Goal: Task Accomplishment & Management: Manage account settings

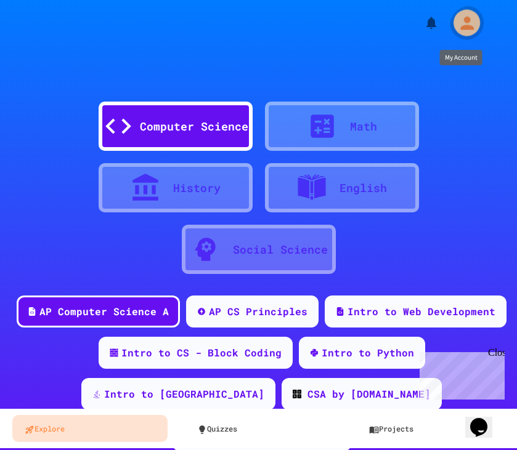
click at [472, 19] on icon "My Account" at bounding box center [466, 23] width 20 height 20
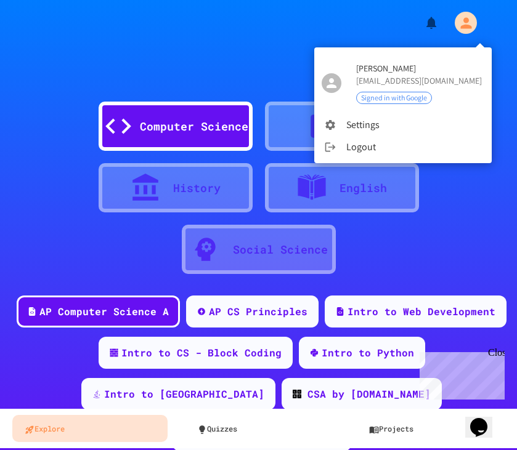
click at [472, 19] on div at bounding box center [258, 225] width 517 height 450
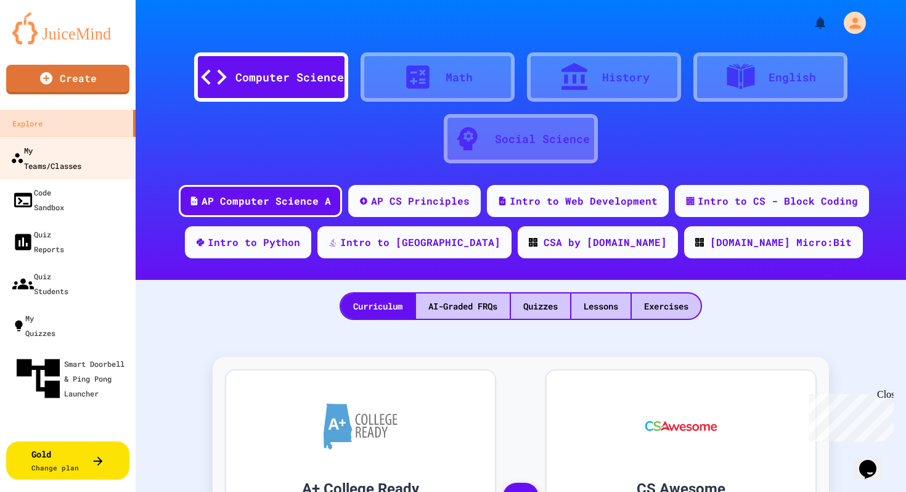
click at [74, 153] on div "My Teams/Classes" at bounding box center [45, 157] width 71 height 30
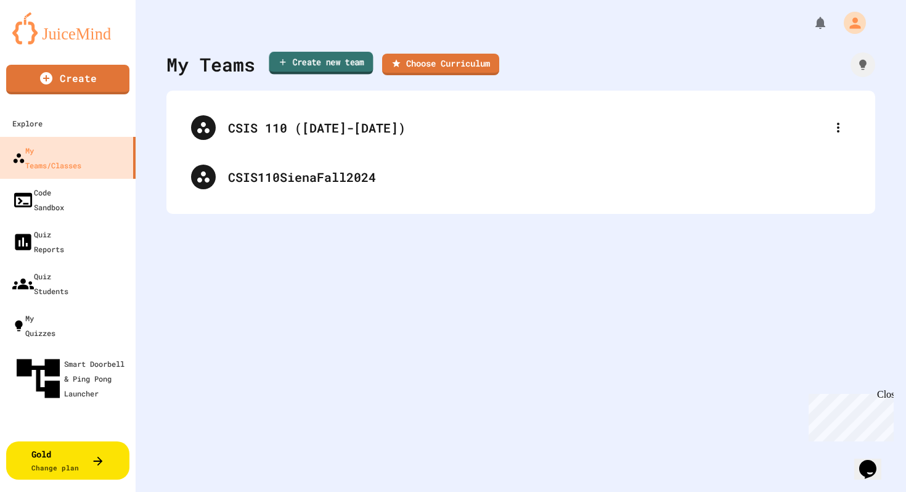
click at [302, 63] on link "Create new team" at bounding box center [321, 63] width 104 height 23
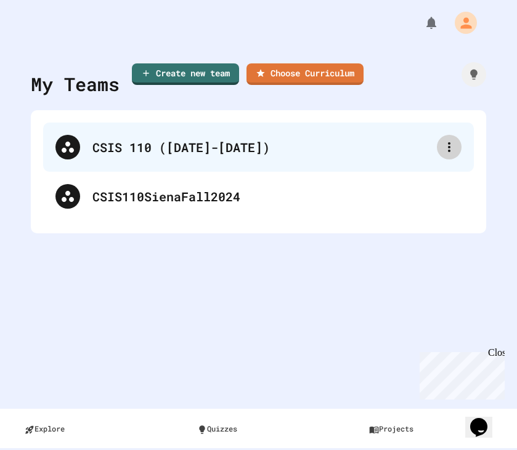
click at [451, 143] on icon at bounding box center [449, 147] width 15 height 15
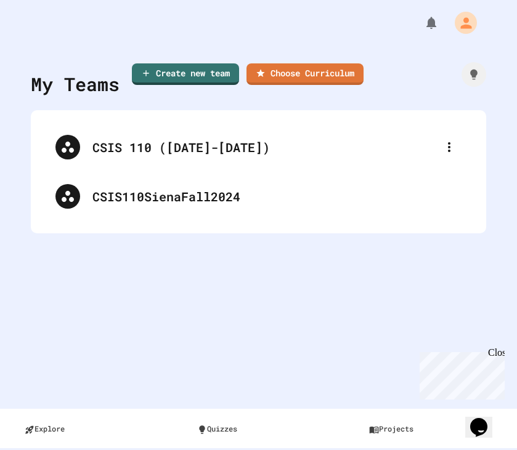
click at [197, 149] on div at bounding box center [258, 225] width 517 height 450
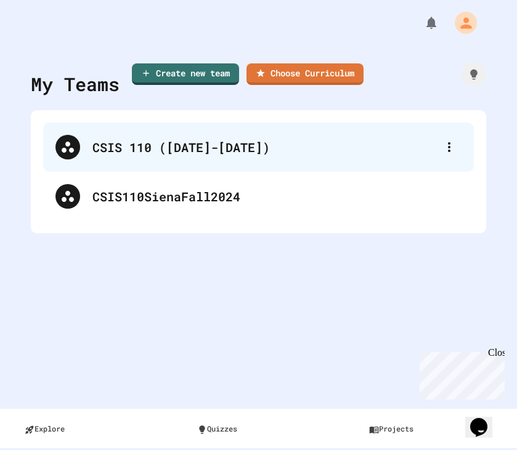
click at [117, 144] on div "CSIS 110 ([DATE]-[DATE])" at bounding box center [264, 147] width 344 height 18
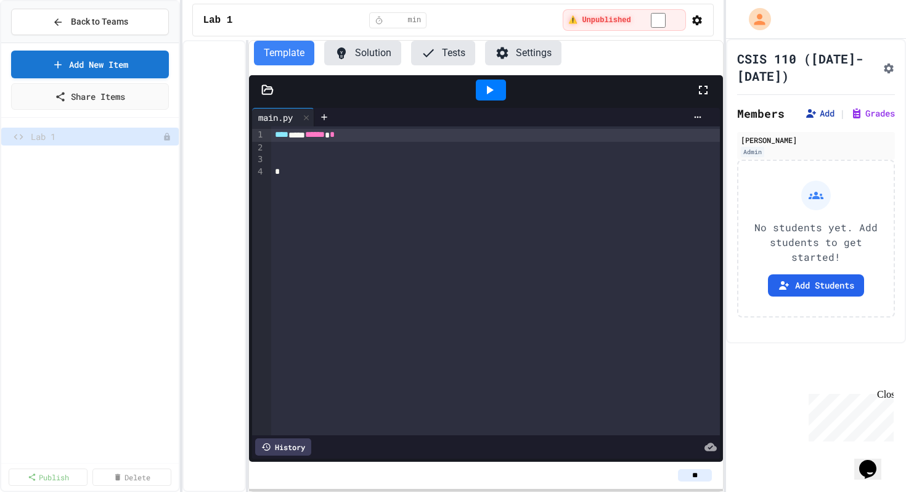
click at [516, 118] on button "Add" at bounding box center [819, 113] width 30 height 12
click at [516, 286] on button "Add Students" at bounding box center [816, 285] width 96 height 22
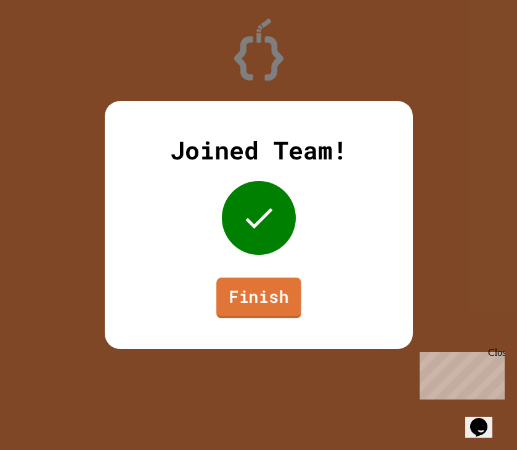
click at [256, 302] on link "Finish" at bounding box center [258, 298] width 85 height 41
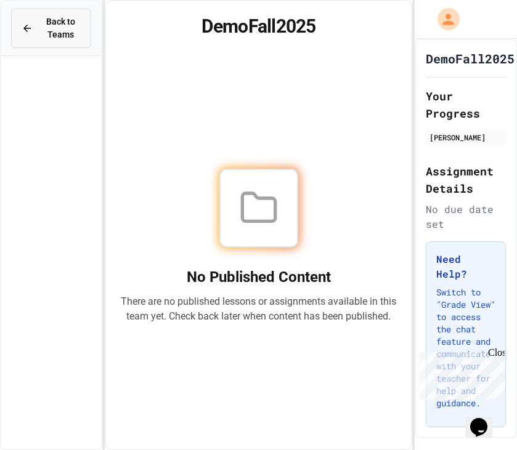
click at [24, 27] on icon at bounding box center [27, 28] width 11 height 11
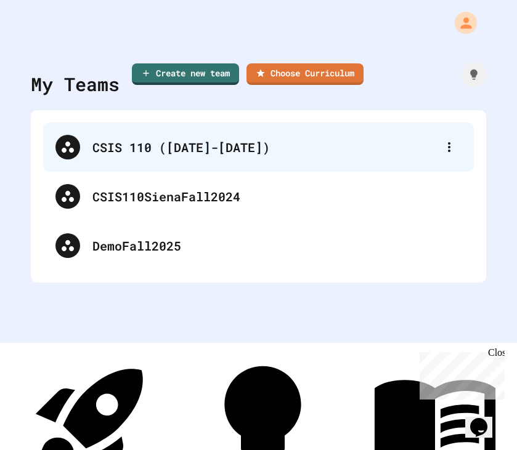
click at [128, 150] on div "CSIS 110 ([DATE]-[DATE])" at bounding box center [264, 147] width 344 height 18
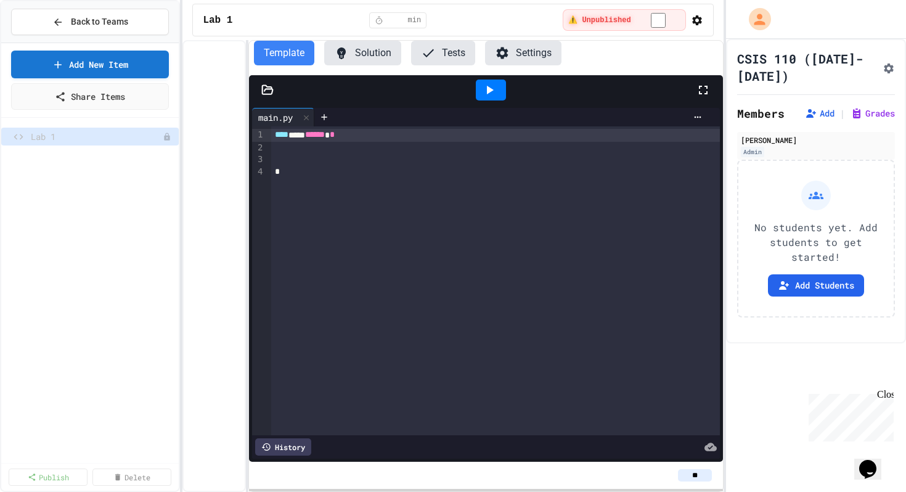
click at [516, 57] on button "Settings" at bounding box center [523, 53] width 76 height 25
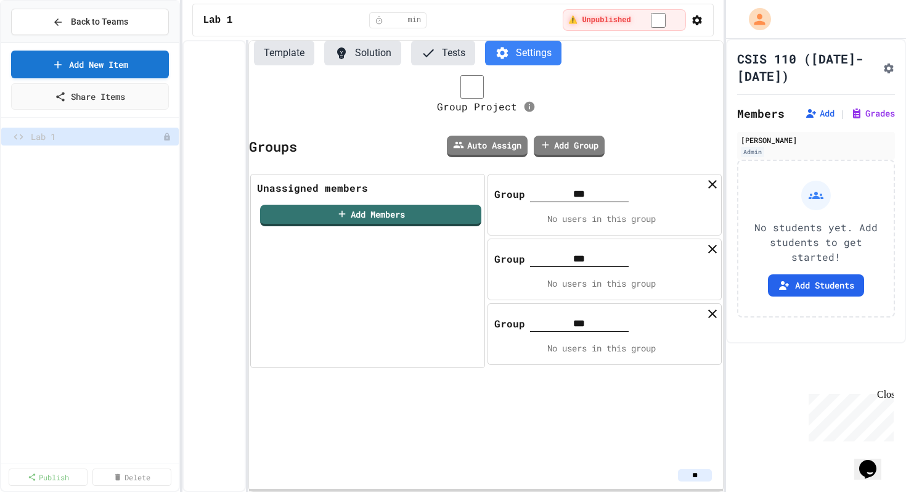
click at [516, 22] on icon "button" at bounding box center [697, 20] width 10 height 10
click at [486, 450] on div at bounding box center [453, 493] width 906 height 0
click at [94, 30] on button "Back to Teams" at bounding box center [90, 22] width 158 height 26
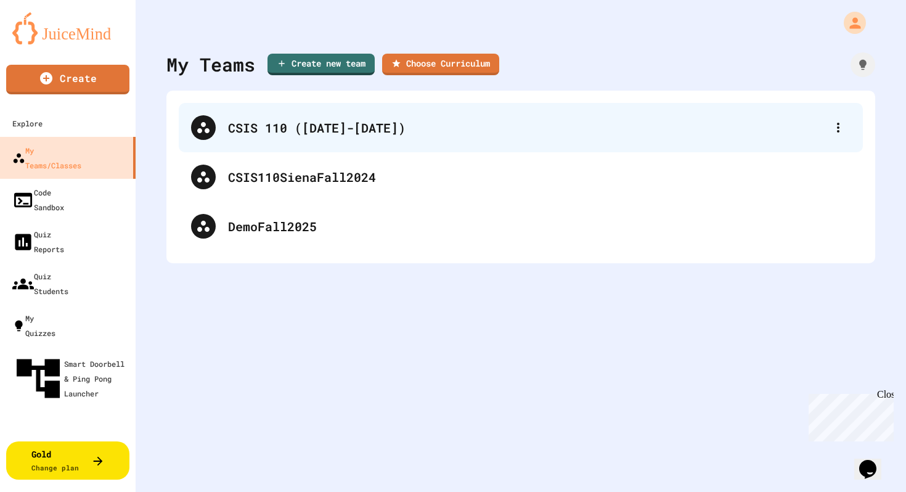
click at [290, 139] on div "CSIS 110 ([DATE]-[DATE])" at bounding box center [521, 127] width 684 height 49
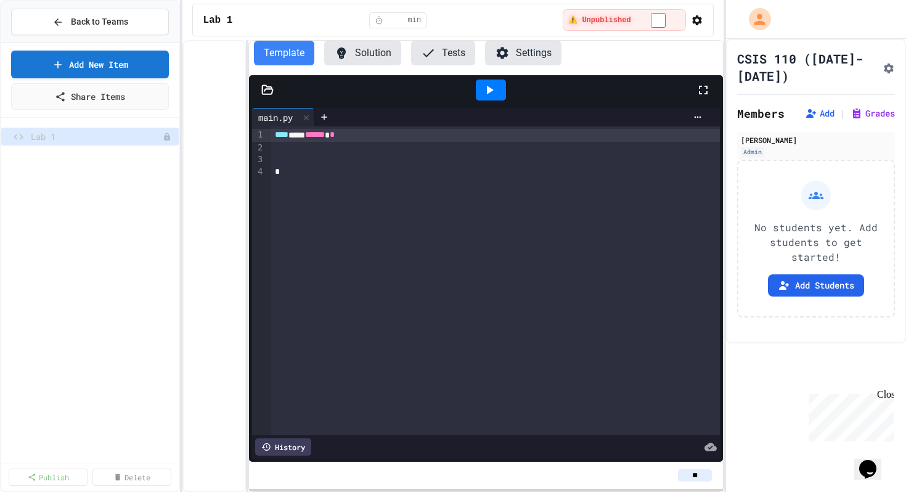
click at [288, 136] on span "****" at bounding box center [282, 134] width 14 height 9
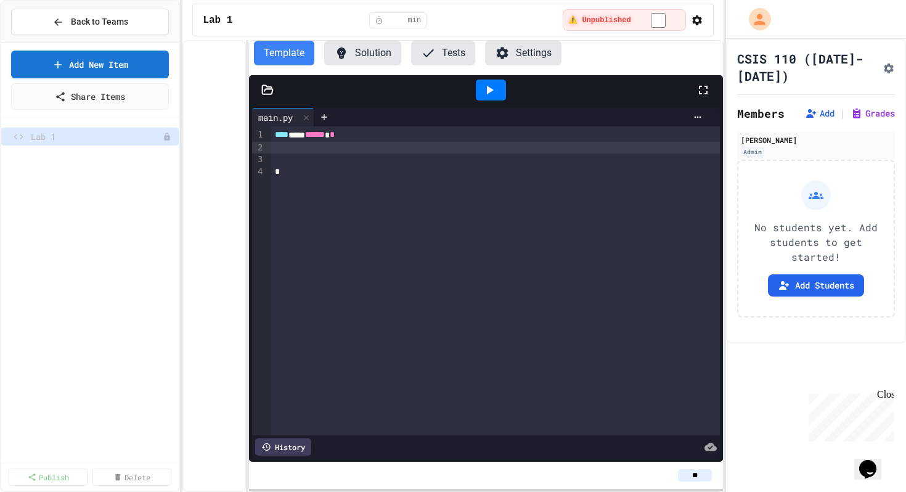
click at [290, 150] on div at bounding box center [495, 148] width 448 height 12
click at [487, 89] on icon at bounding box center [490, 90] width 7 height 9
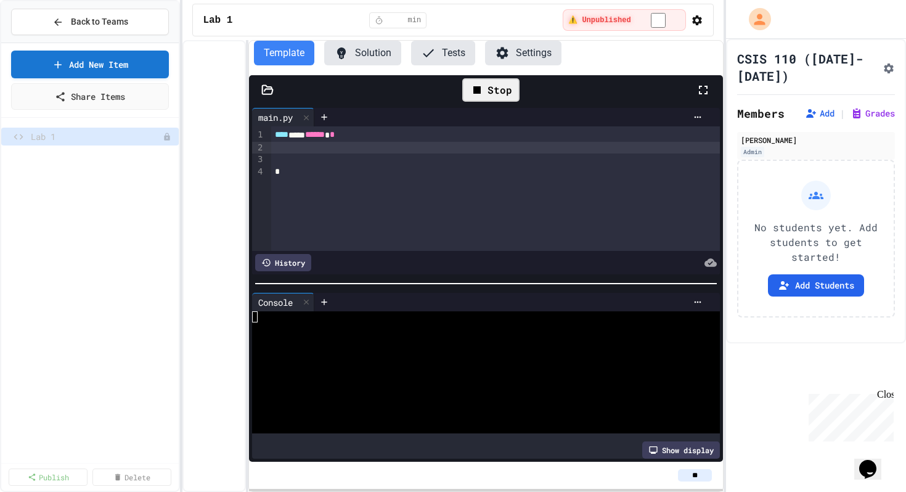
click at [486, 89] on div "Stop" at bounding box center [490, 89] width 57 height 23
click at [275, 84] on div at bounding box center [267, 90] width 37 height 12
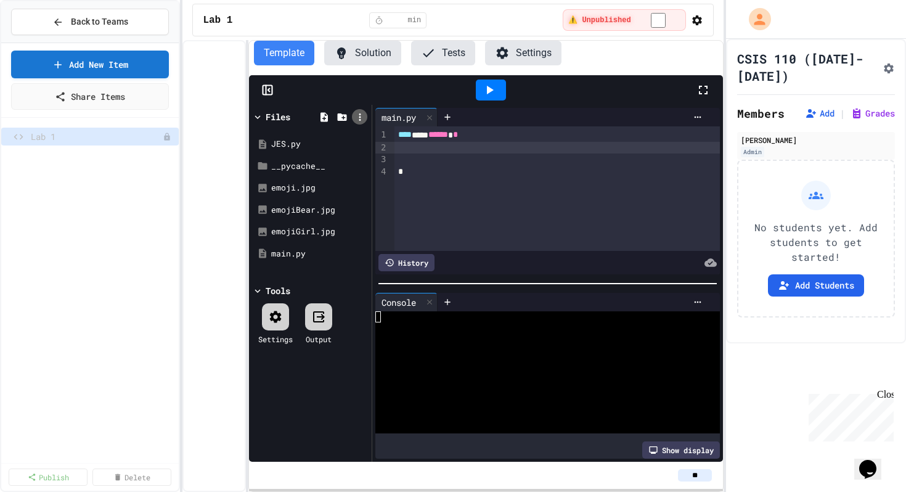
click at [358, 116] on icon at bounding box center [359, 116] width 11 height 11
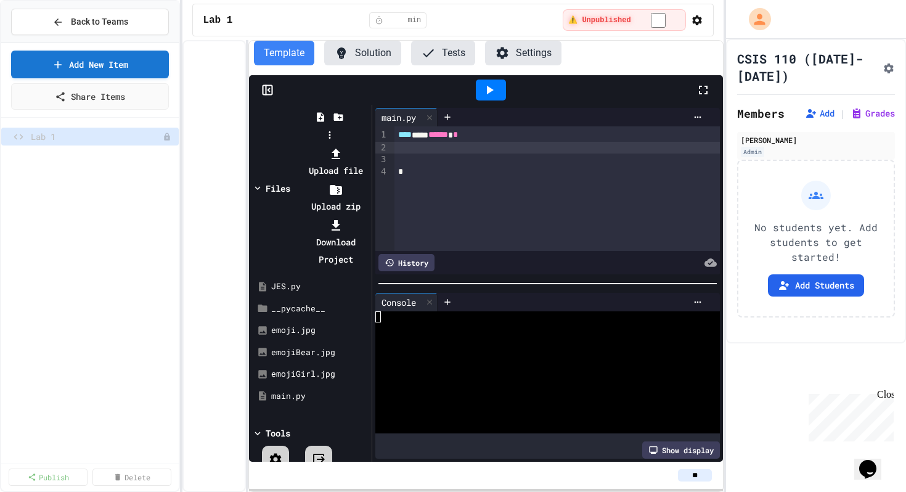
click at [368, 180] on li "Upload zip" at bounding box center [335, 197] width 66 height 34
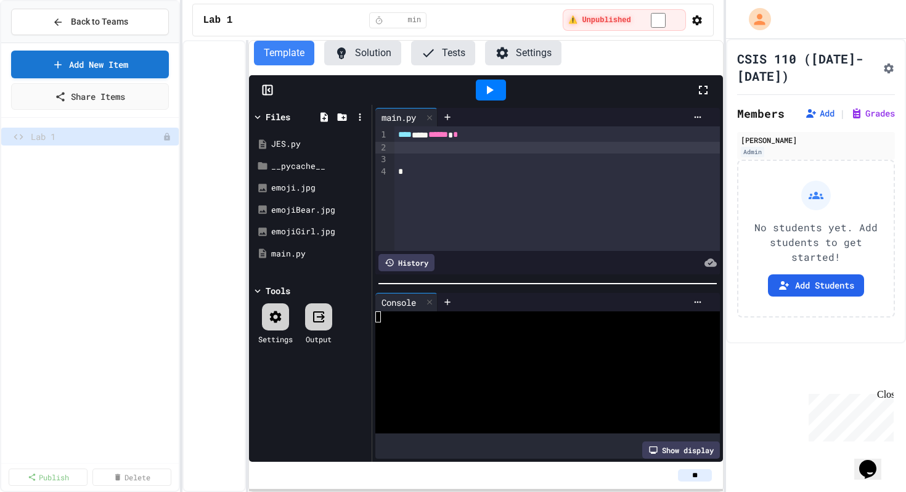
click at [511, 55] on button "Settings" at bounding box center [523, 53] width 76 height 25
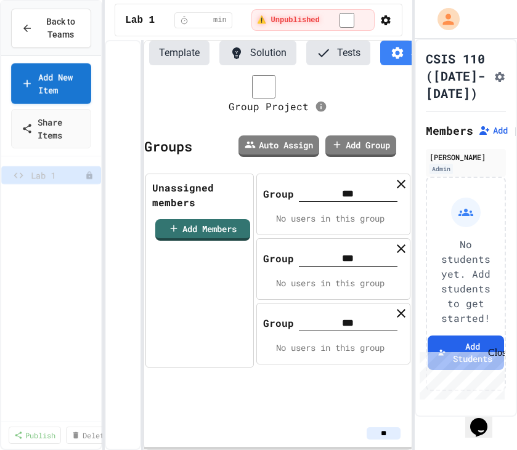
click at [47, 35] on span "Back to Teams" at bounding box center [60, 28] width 41 height 26
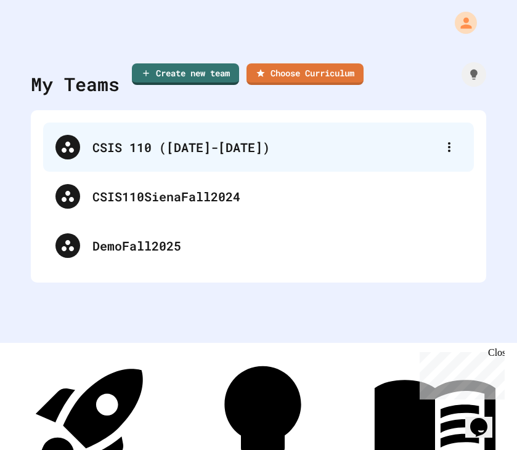
click at [153, 147] on div "CSIS 110 ([DATE]-[DATE])" at bounding box center [264, 147] width 344 height 18
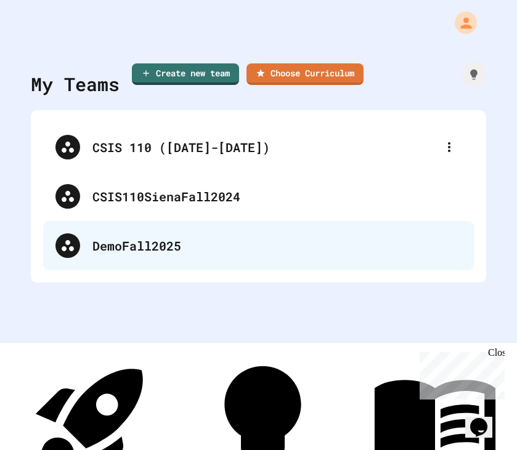
click at [142, 240] on div "DemoFall2025" at bounding box center [276, 246] width 369 height 18
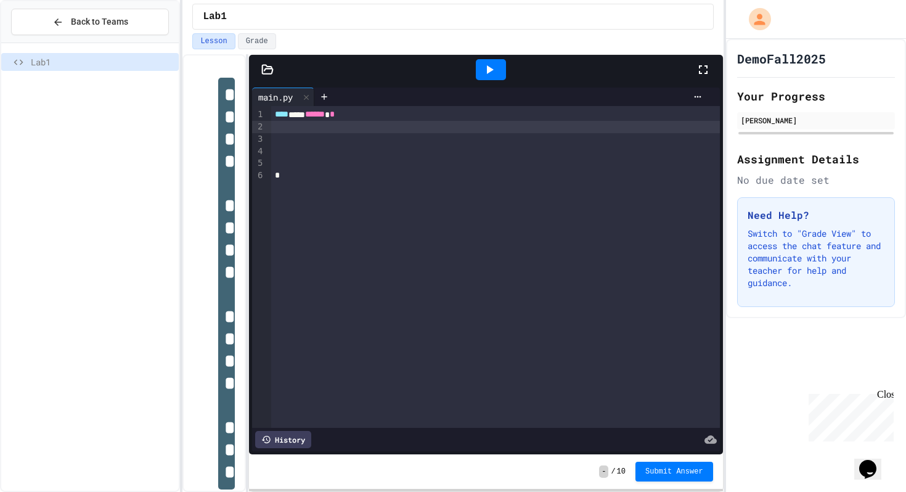
click at [368, 128] on div at bounding box center [495, 127] width 448 height 12
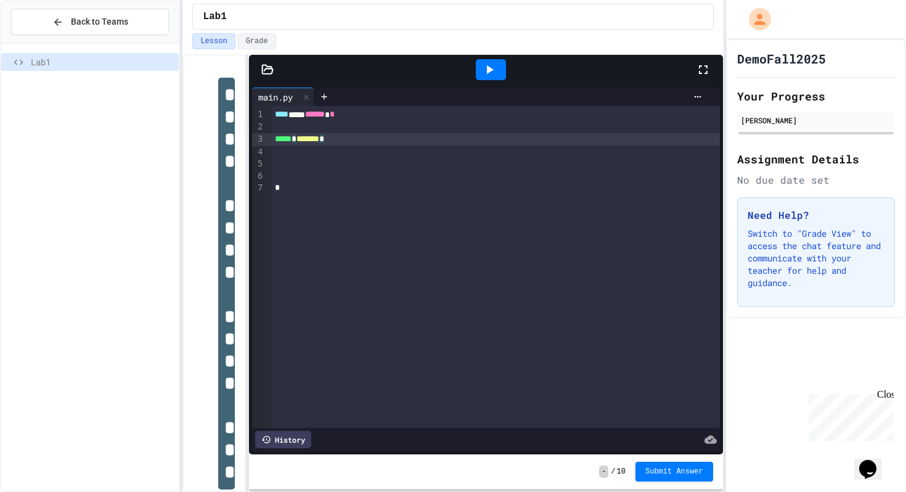
click at [367, 139] on div "***** * ******* *" at bounding box center [495, 139] width 448 height 12
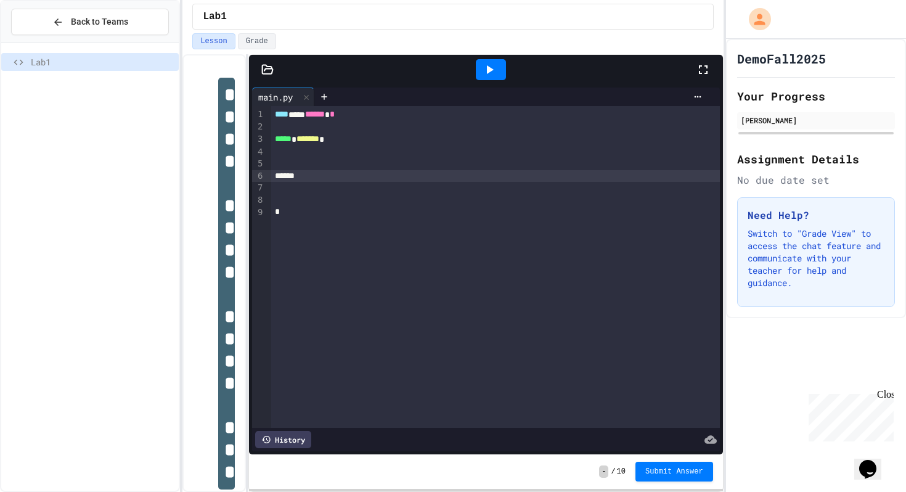
click at [318, 172] on div "*****" at bounding box center [495, 176] width 448 height 12
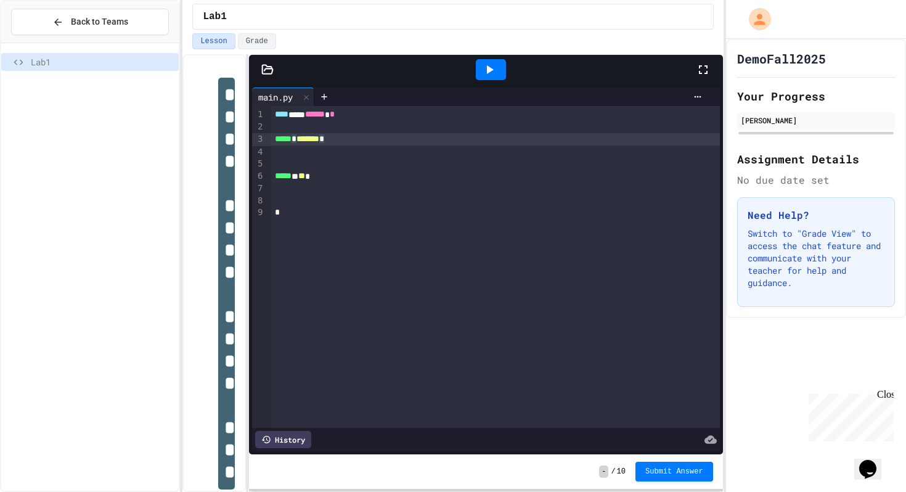
click at [354, 142] on div "***** * ******* *" at bounding box center [495, 139] width 448 height 12
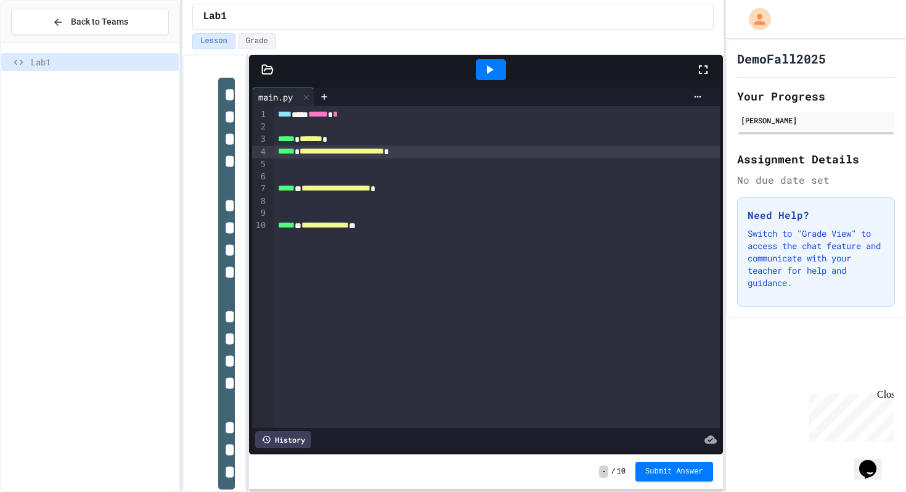
click at [516, 63] on h1 "DemoFall2025" at bounding box center [781, 58] width 89 height 17
click at [516, 44] on div "Lesson Grade" at bounding box center [452, 41] width 521 height 16
click at [42, 25] on button "Back to Teams" at bounding box center [90, 22] width 158 height 26
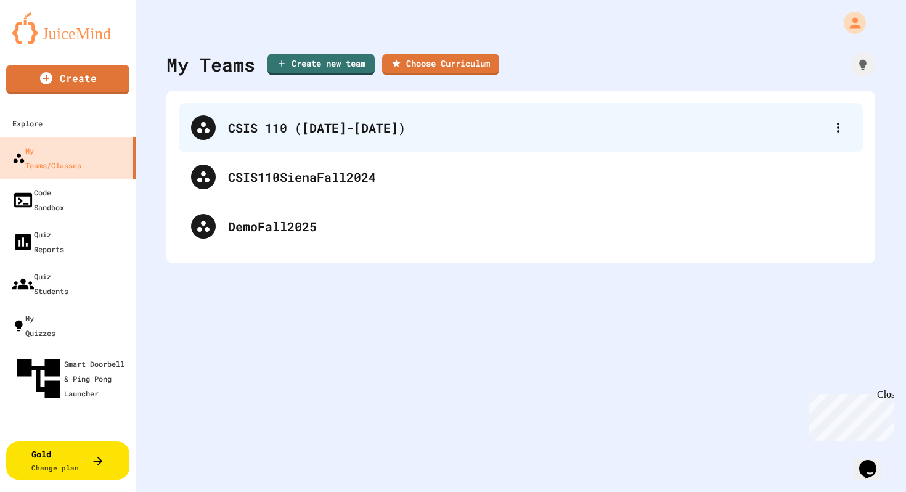
click at [262, 126] on div "CSIS 110 ([DATE]-[DATE])" at bounding box center [527, 127] width 598 height 18
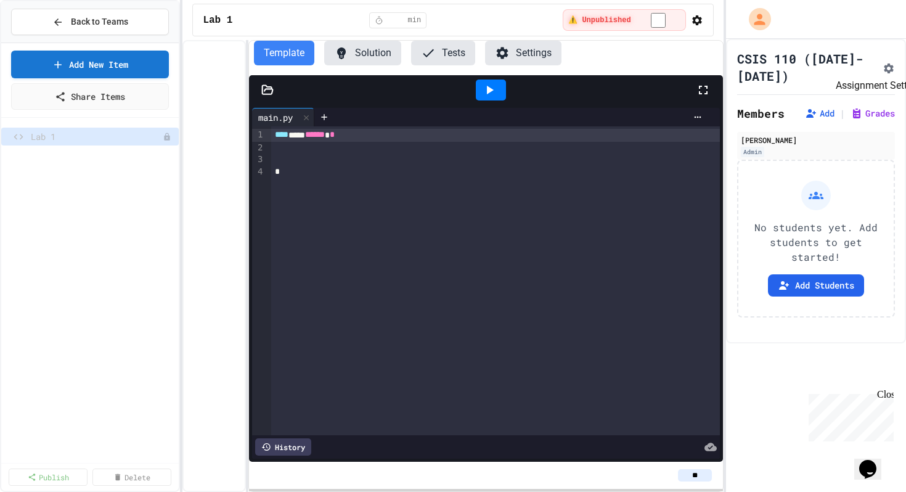
click at [516, 63] on button "Assignment Settings" at bounding box center [888, 67] width 12 height 15
click at [516, 392] on div "Close" at bounding box center [884, 396] width 15 height 15
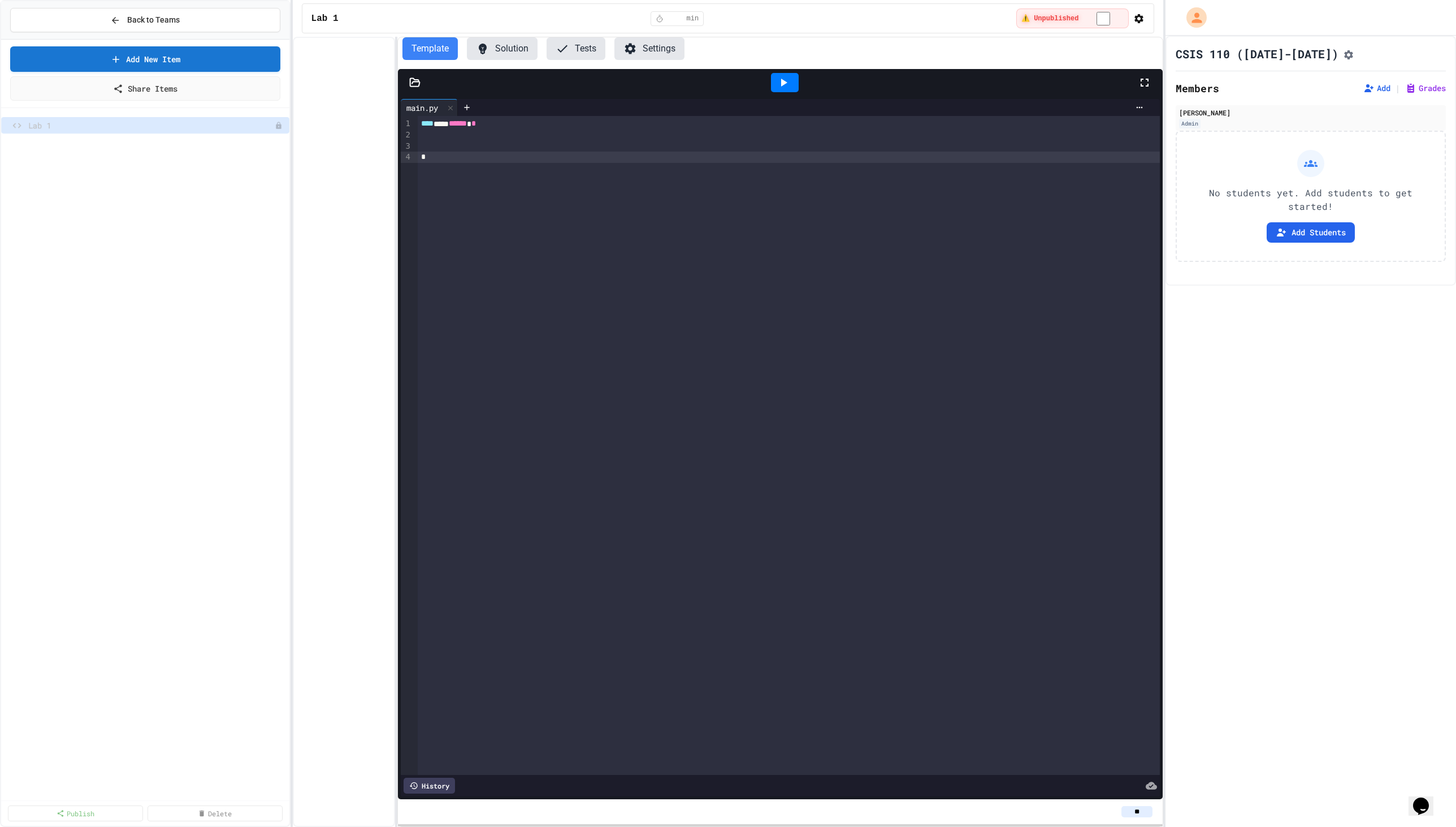
drag, startPoint x: 727, startPoint y: 306, endPoint x: 795, endPoint y: 433, distance: 144.1
click at [473, 413] on div "**** *** ****** *" at bounding box center [788, 445] width 742 height 659
